Goal: Task Accomplishment & Management: Use online tool/utility

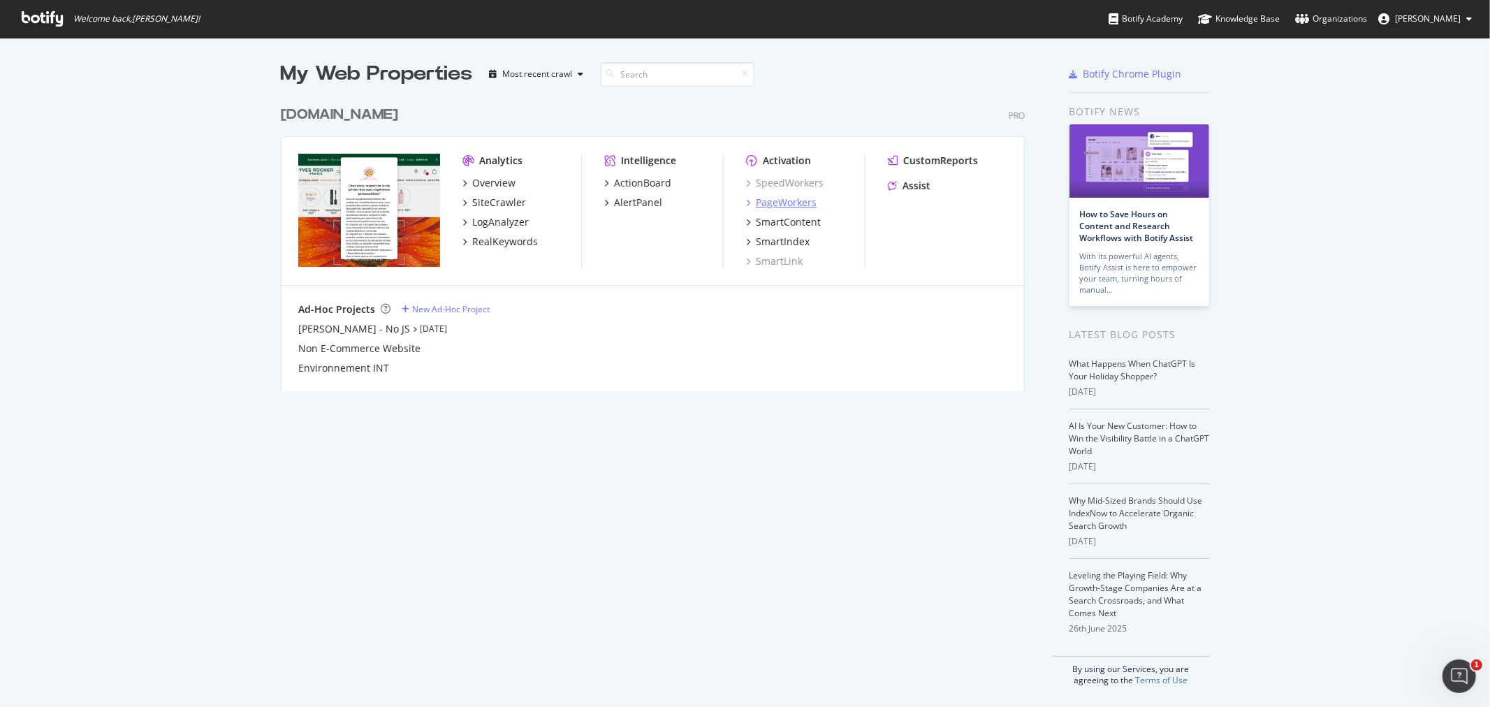
click at [769, 198] on div "PageWorkers" at bounding box center [786, 203] width 61 height 14
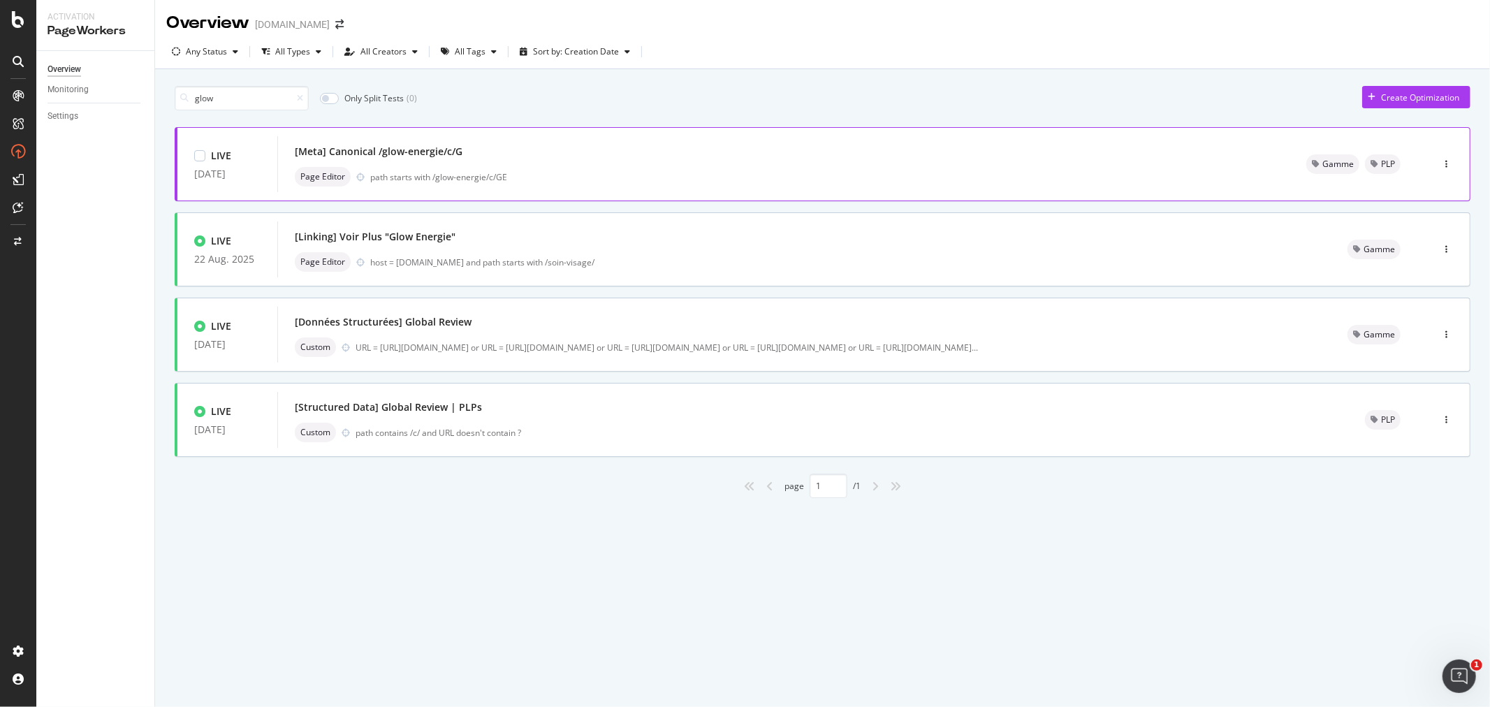
click at [868, 171] on div "path starts with /glow-energie/c/GE" at bounding box center [821, 177] width 903 height 12
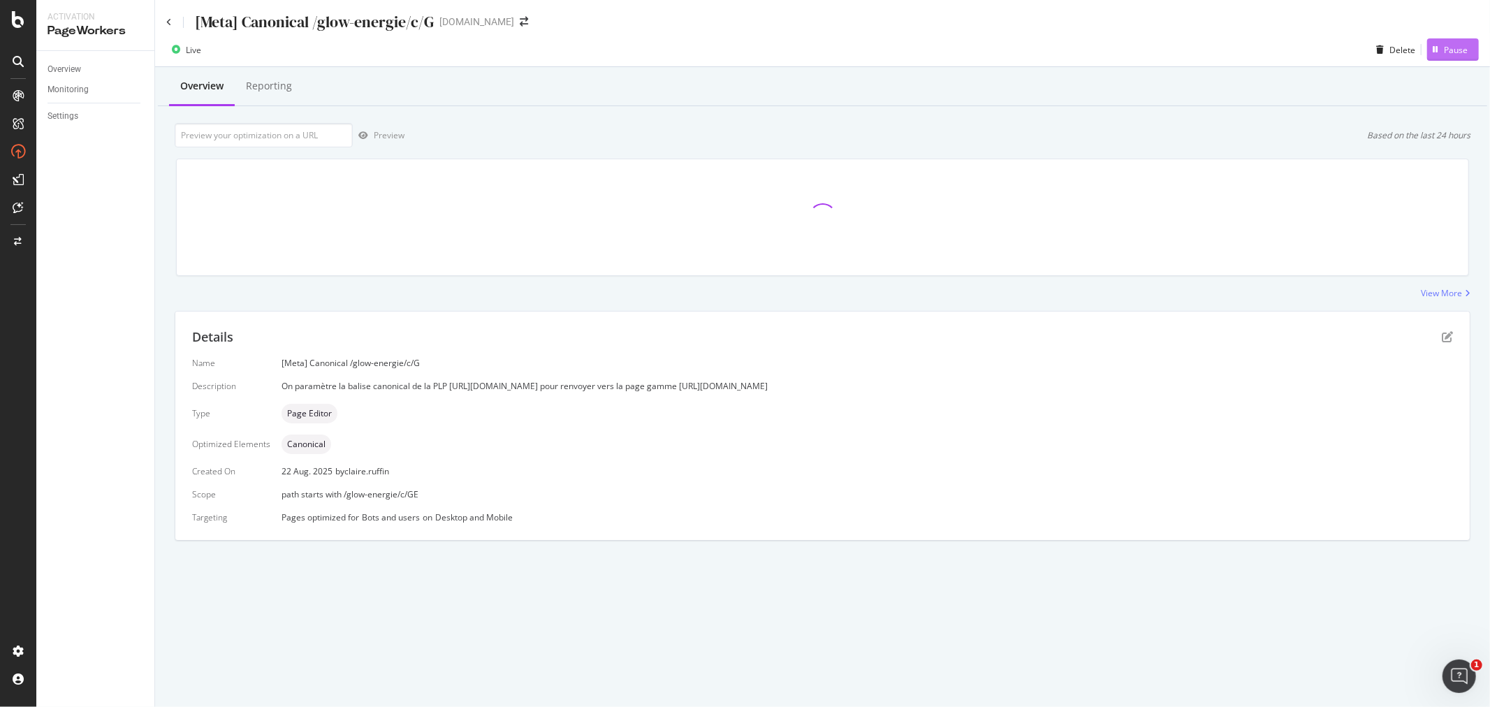
click at [1451, 49] on div "Pause" at bounding box center [1456, 50] width 24 height 12
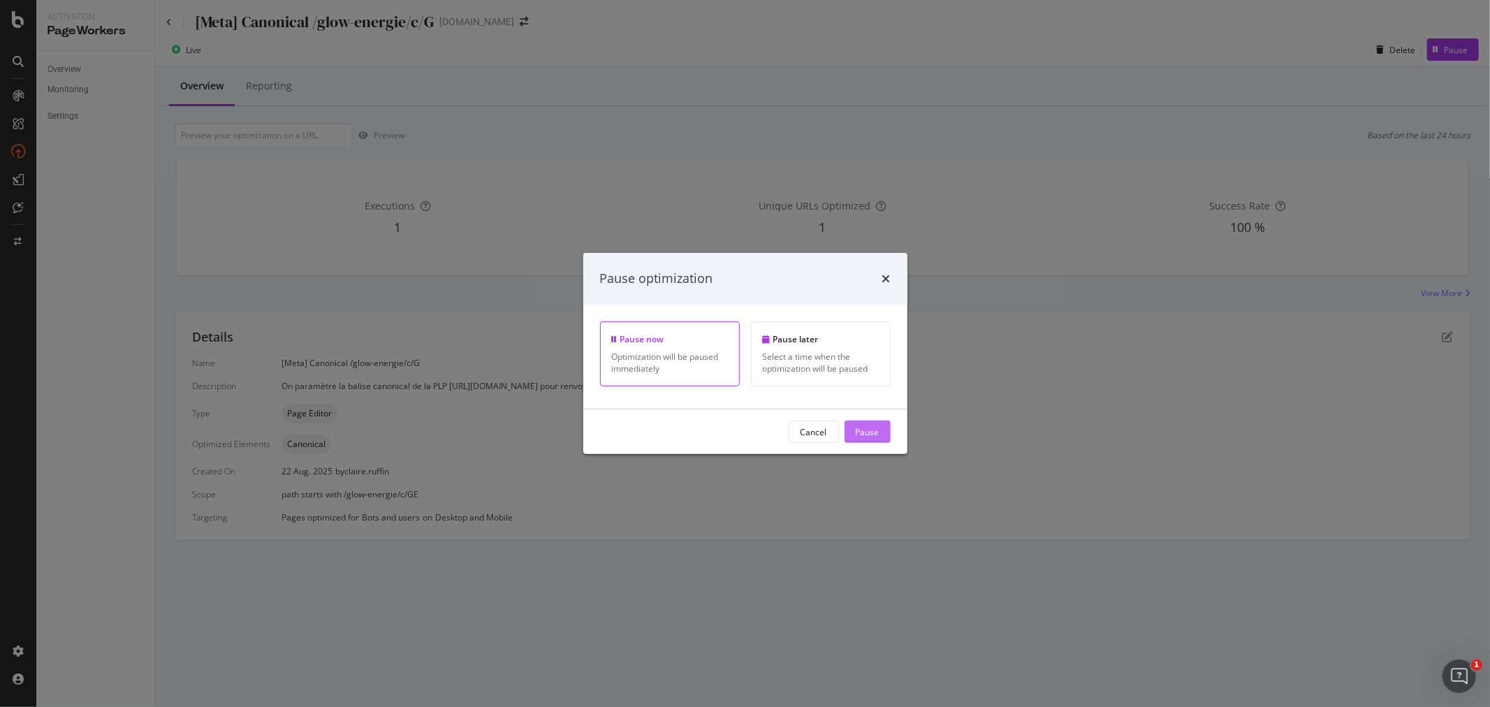
click at [865, 435] on div "Pause" at bounding box center [868, 431] width 24 height 12
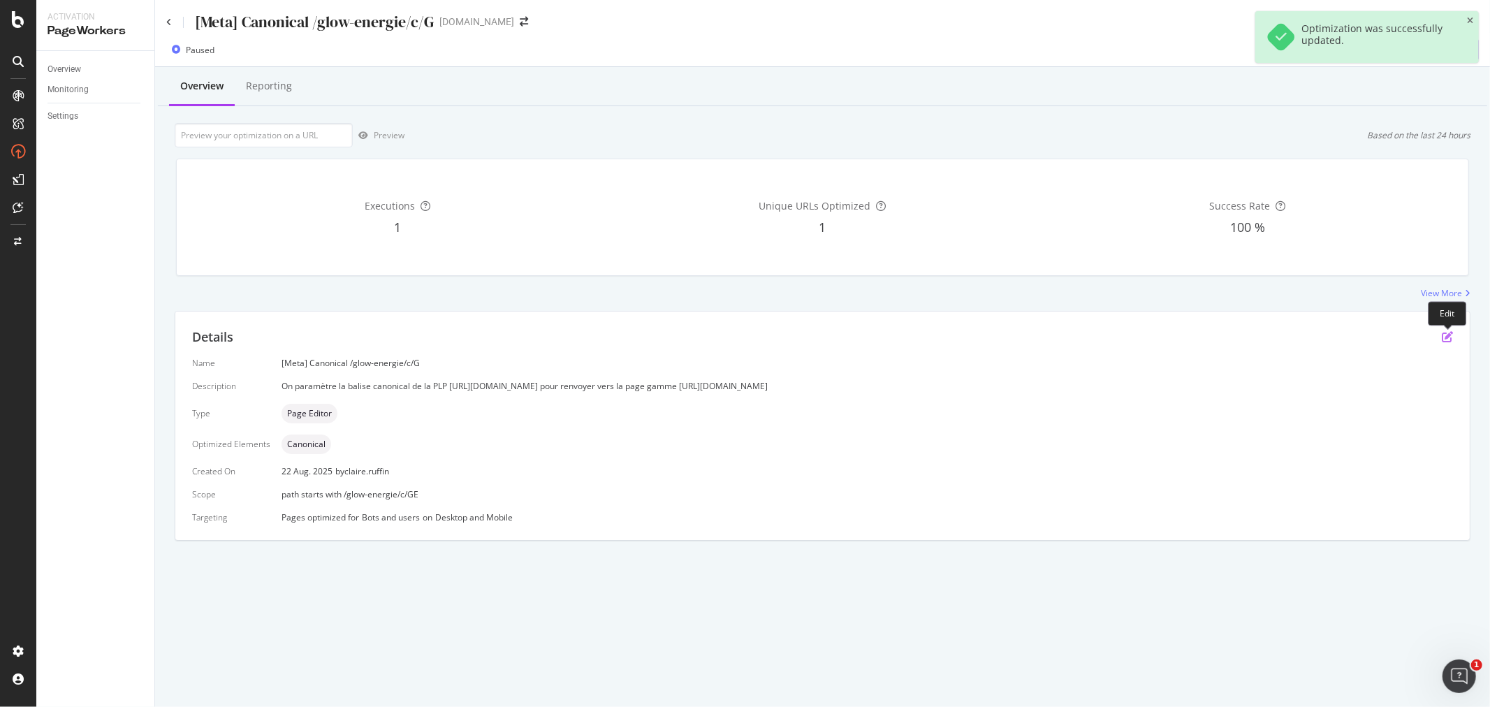
click at [1447, 340] on icon "pen-to-square" at bounding box center [1447, 336] width 11 height 11
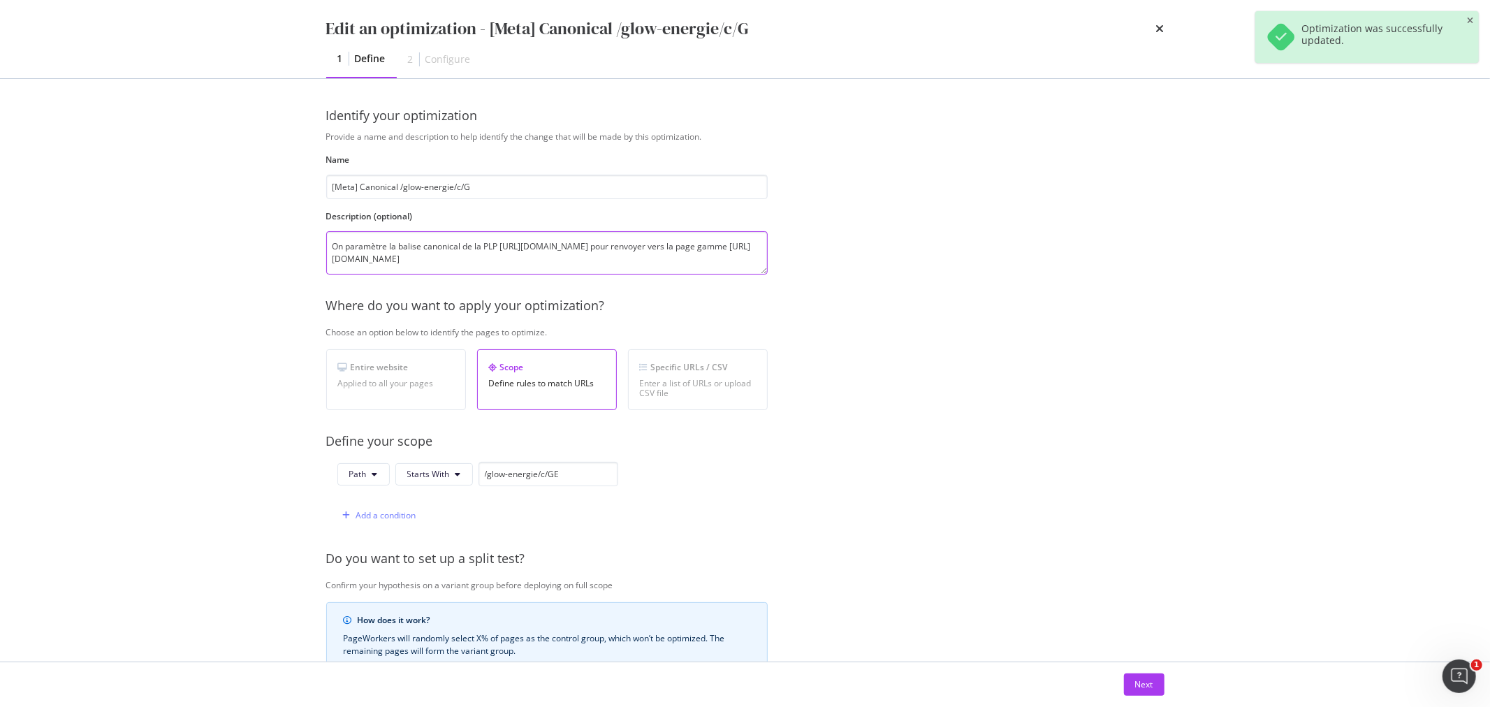
click at [582, 263] on textarea "On paramètre la balise canonical de la PLP [URL][DOMAIN_NAME] pour renvoyer ver…" at bounding box center [547, 252] width 442 height 43
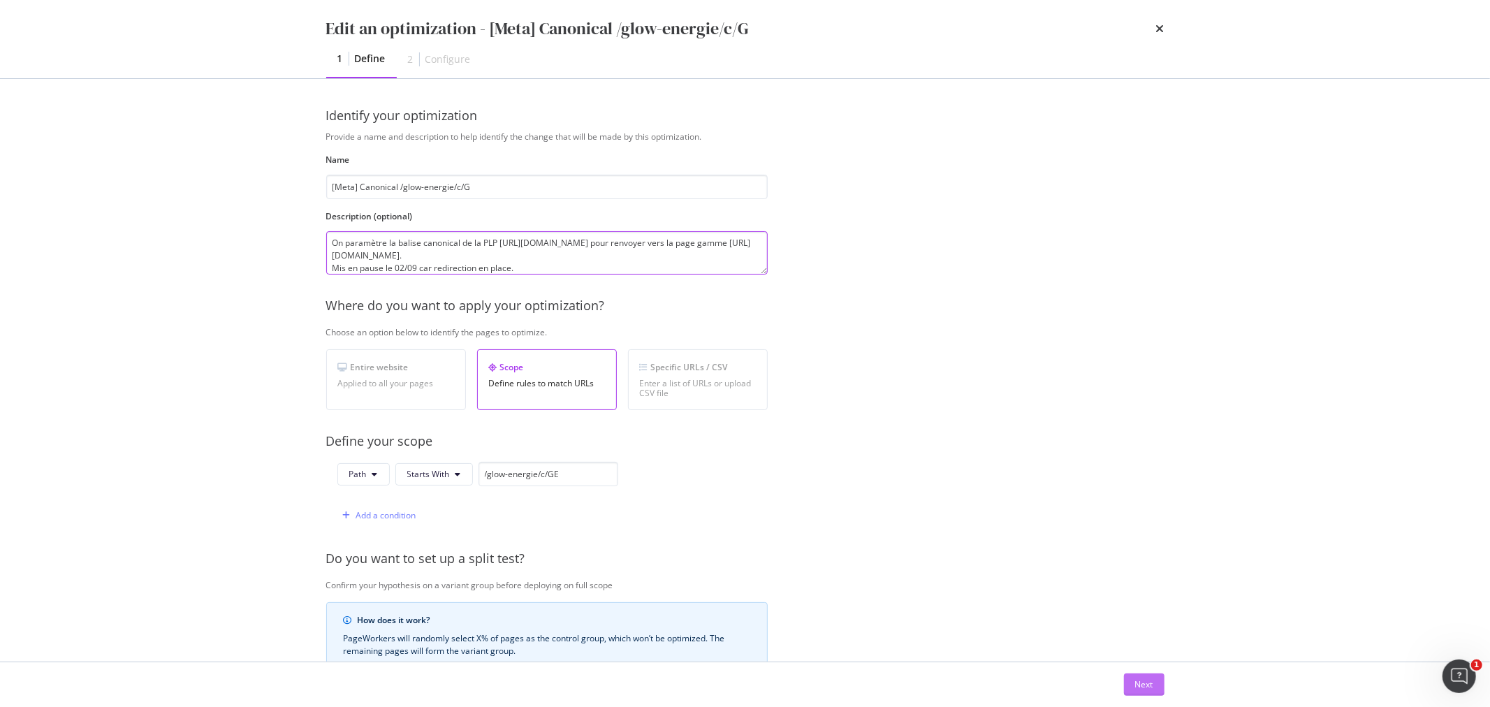
type textarea "On paramètre la balise canonical de la PLP [URL][DOMAIN_NAME] pour renvoyer ver…"
click at [1144, 692] on div "Next" at bounding box center [1144, 684] width 18 height 21
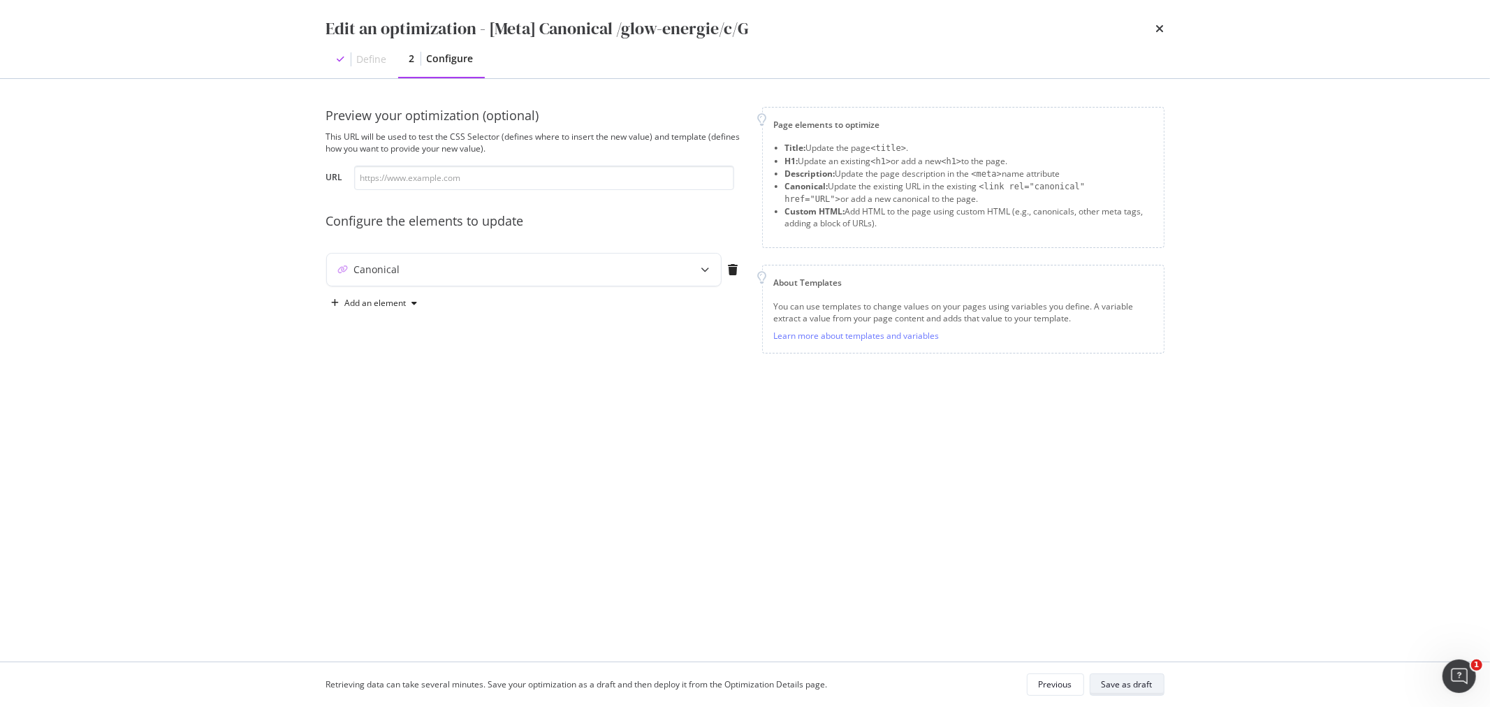
click at [1146, 692] on div "Save as draft" at bounding box center [1127, 685] width 51 height 20
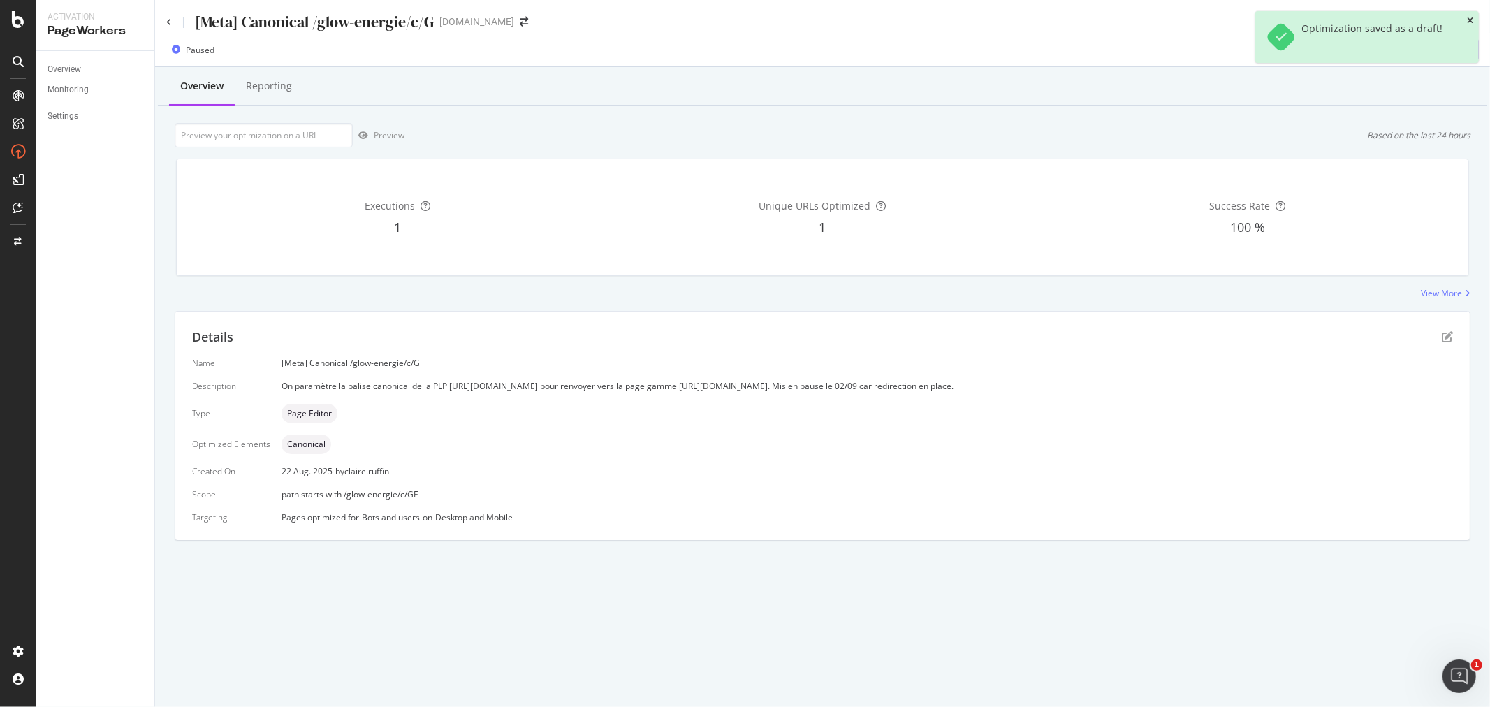
click at [1471, 20] on icon "close toast" at bounding box center [1470, 21] width 6 height 8
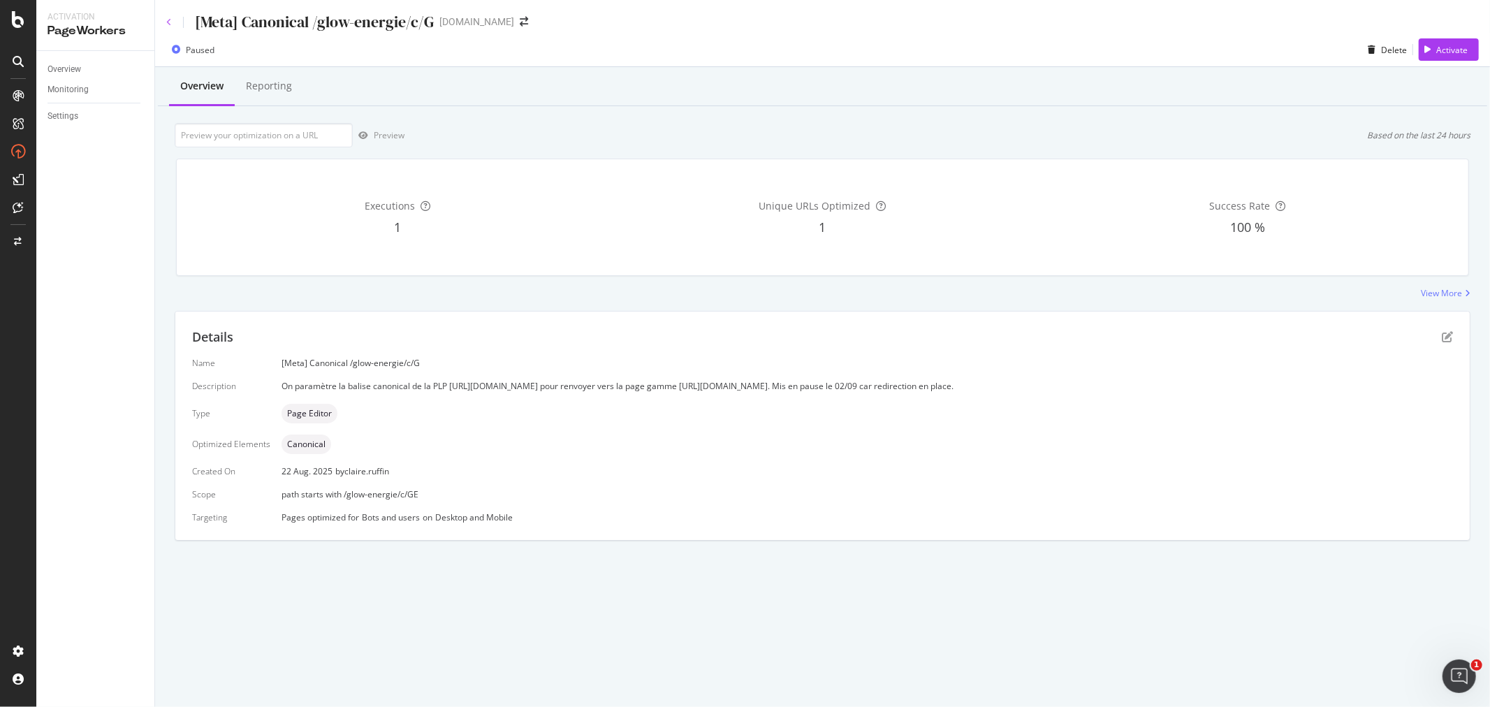
click at [168, 21] on icon at bounding box center [169, 22] width 6 height 8
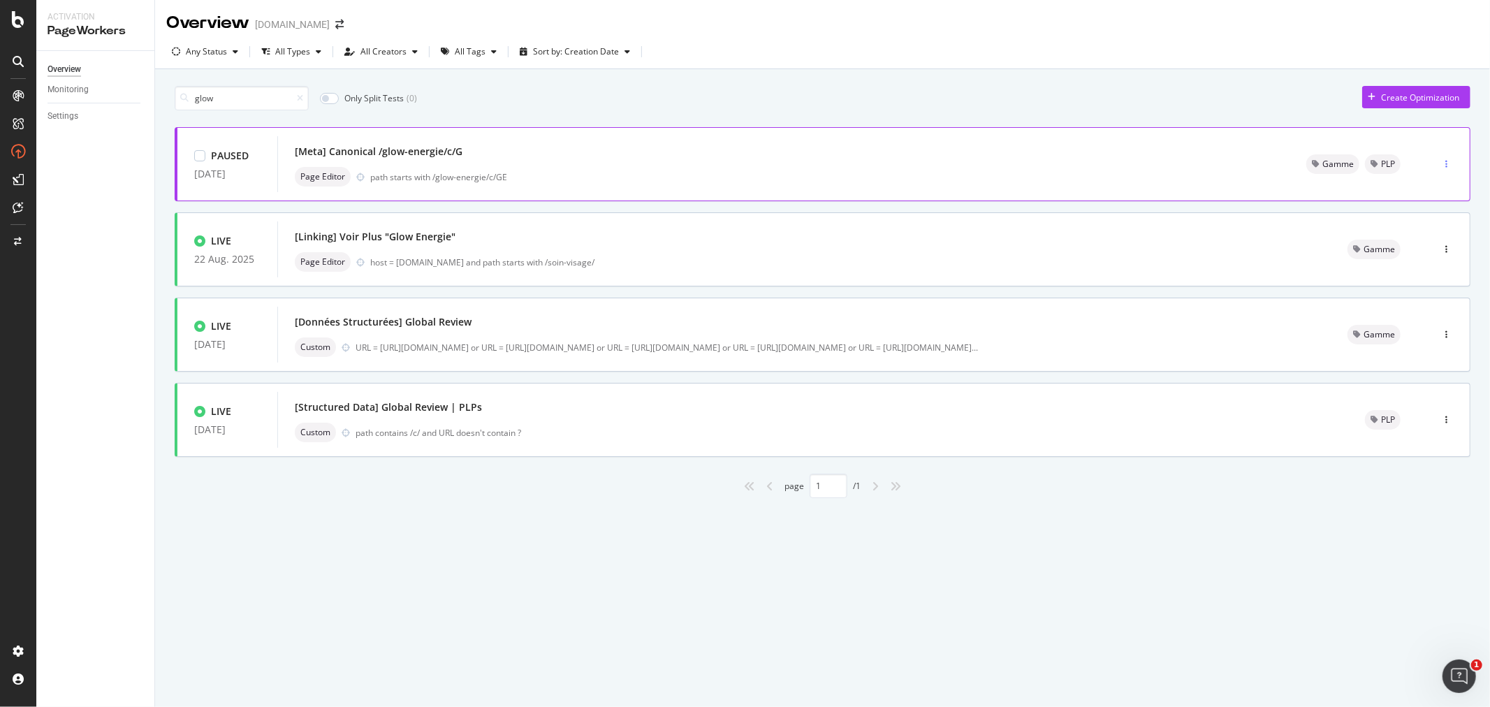
click at [1448, 159] on div "button" at bounding box center [1446, 164] width 13 height 21
click at [1437, 242] on div "Tags" at bounding box center [1420, 236] width 71 height 17
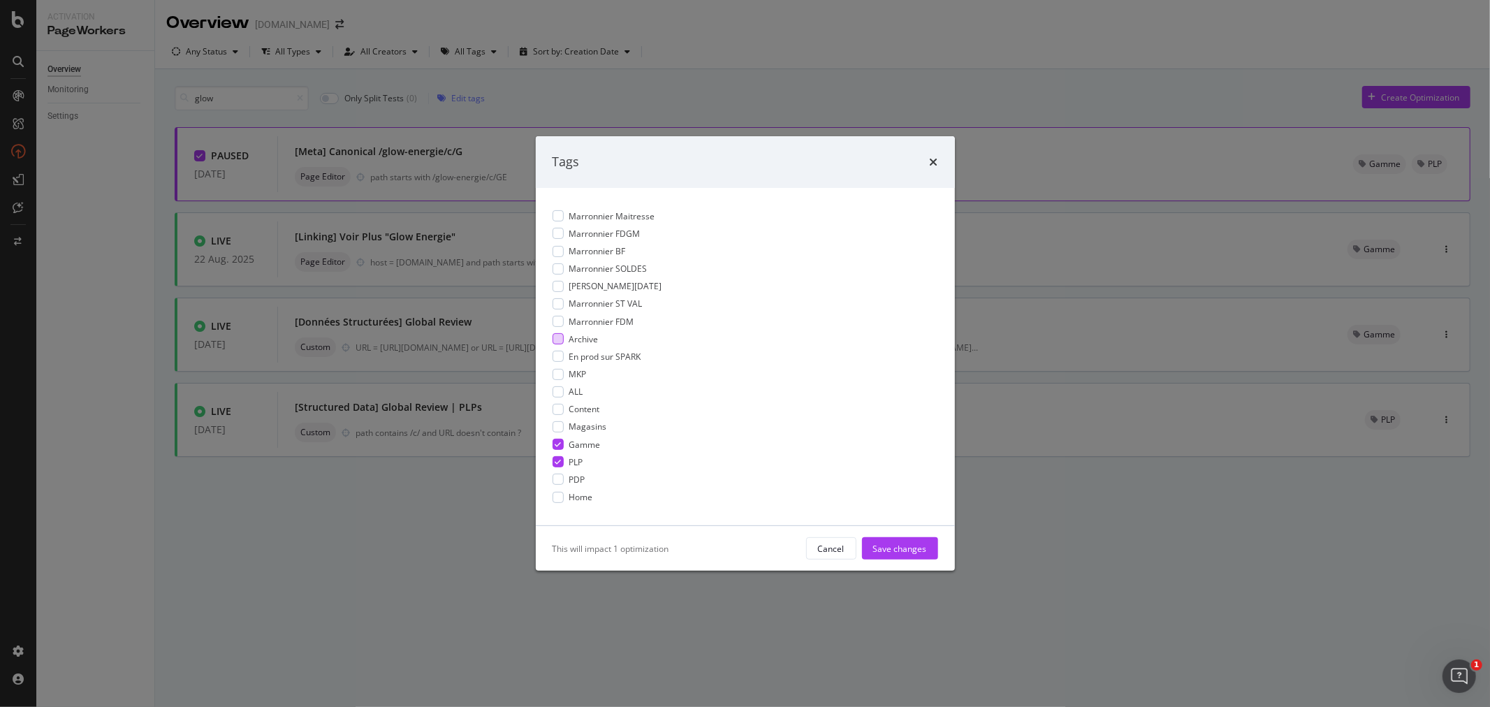
click at [556, 337] on div "modal" at bounding box center [558, 338] width 11 height 11
click at [559, 442] on icon "modal" at bounding box center [558, 444] width 6 height 7
click at [555, 459] on icon "modal" at bounding box center [558, 461] width 6 height 7
click at [903, 549] on div "Save changes" at bounding box center [900, 548] width 54 height 12
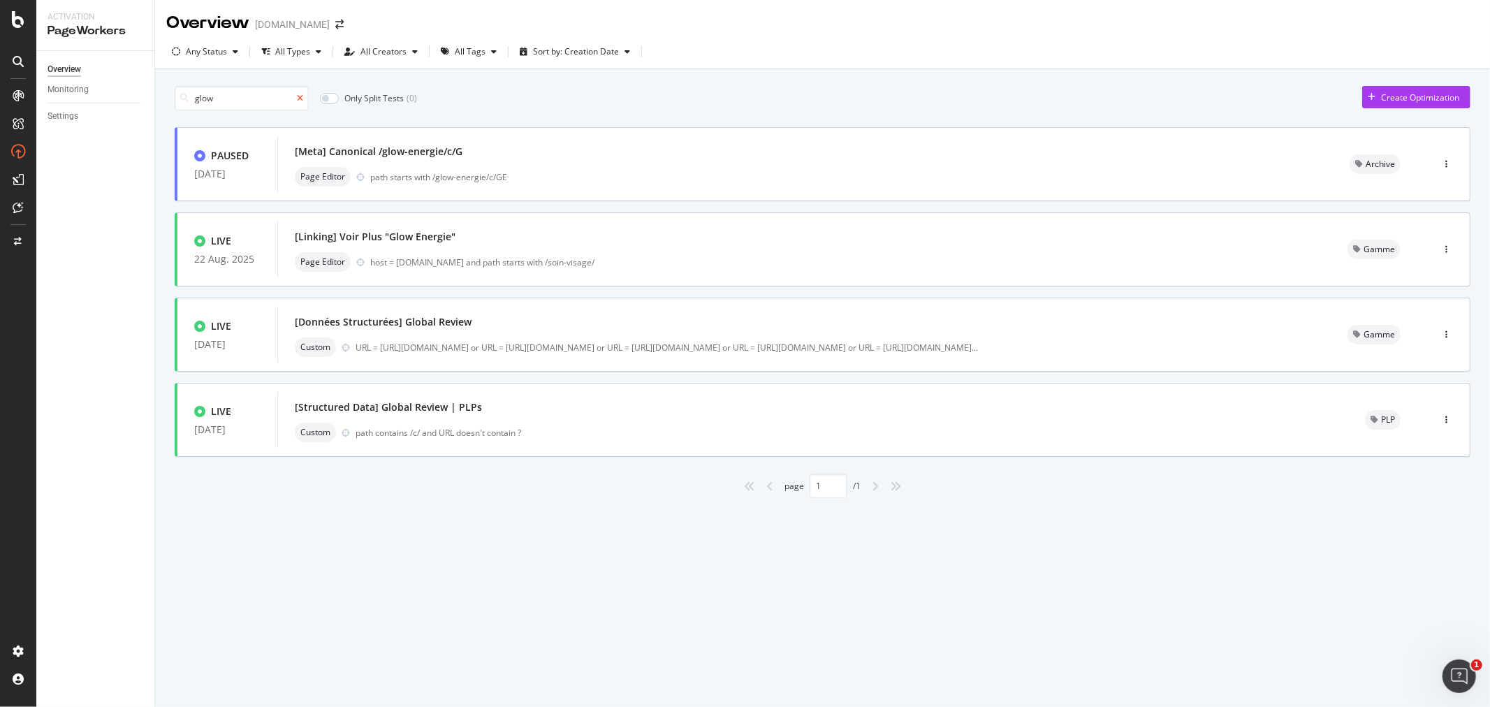
click at [303, 98] on icon at bounding box center [300, 98] width 6 height 8
